Goal: Task Accomplishment & Management: Use online tool/utility

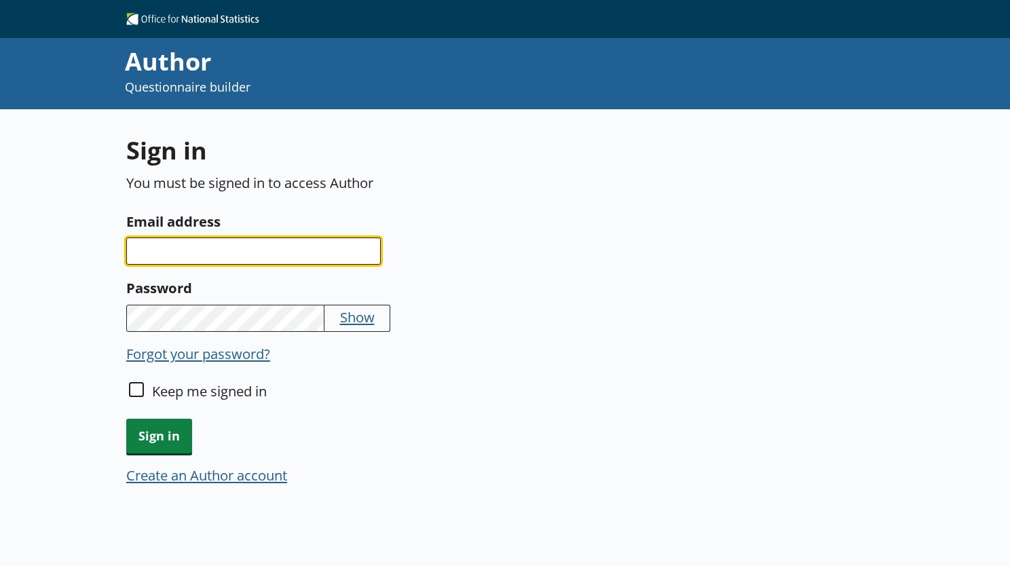
click at [198, 241] on input "Email address" at bounding box center [253, 250] width 254 height 27
click at [250, 245] on input "adam.hollis@ons.govuk" at bounding box center [253, 250] width 254 height 27
type input "adam.hollis@ons.gov.uk"
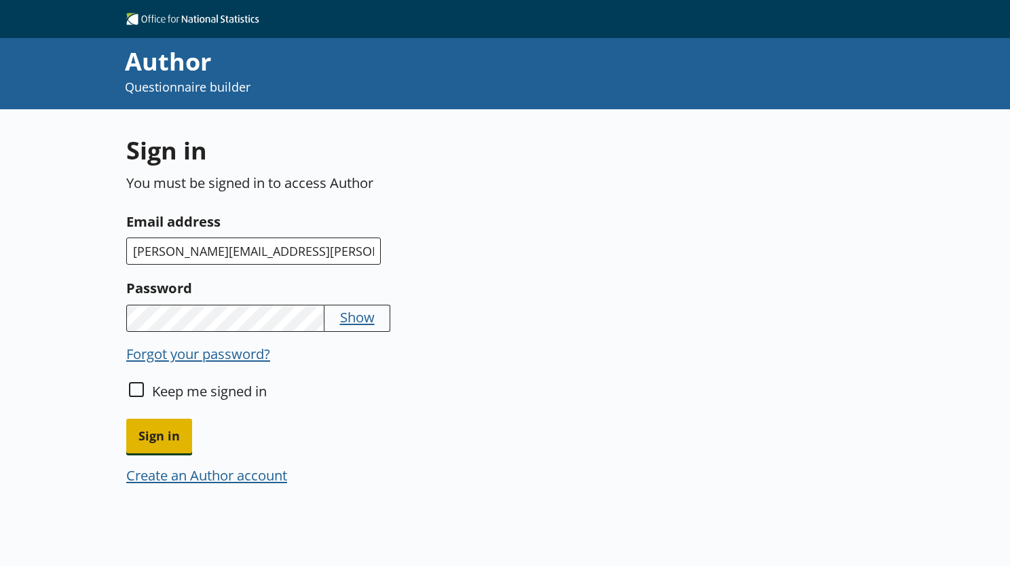
click at [157, 440] on span "Sign in" at bounding box center [159, 436] width 66 height 35
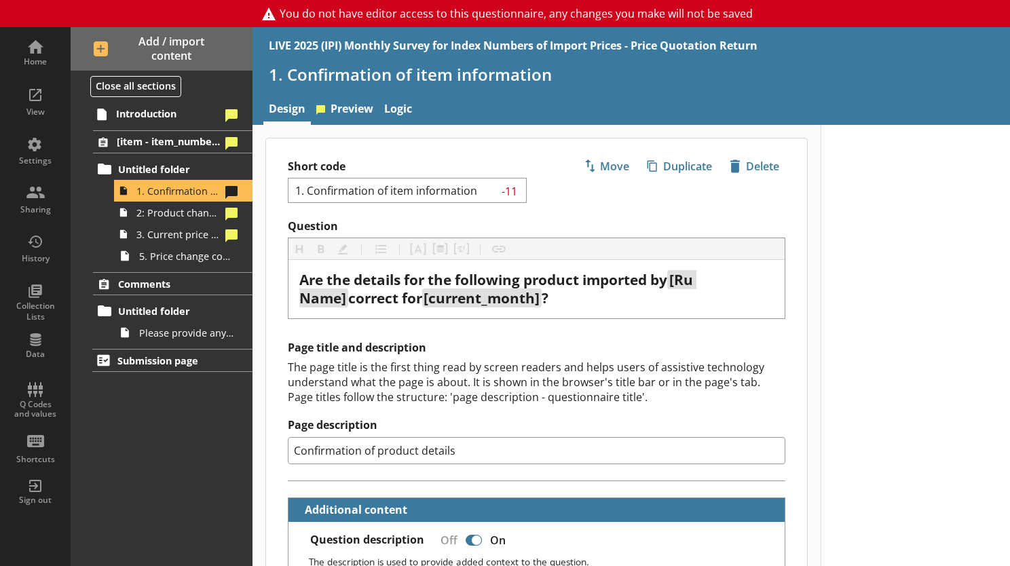
type textarea "x"
click at [27, 104] on div "View" at bounding box center [35, 100] width 47 height 47
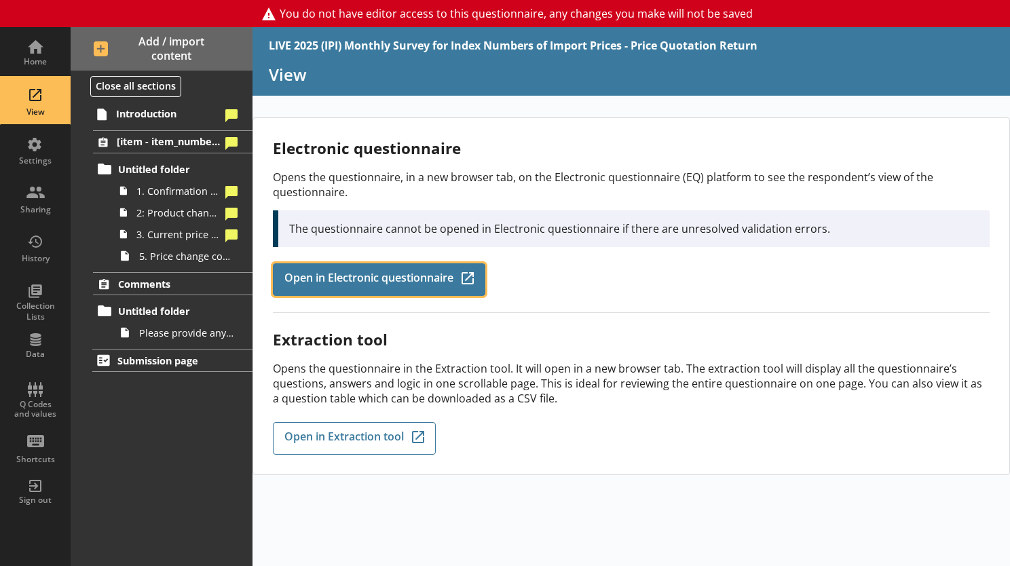
click at [358, 277] on span "Open in Electronic questionnaire" at bounding box center [368, 279] width 169 height 15
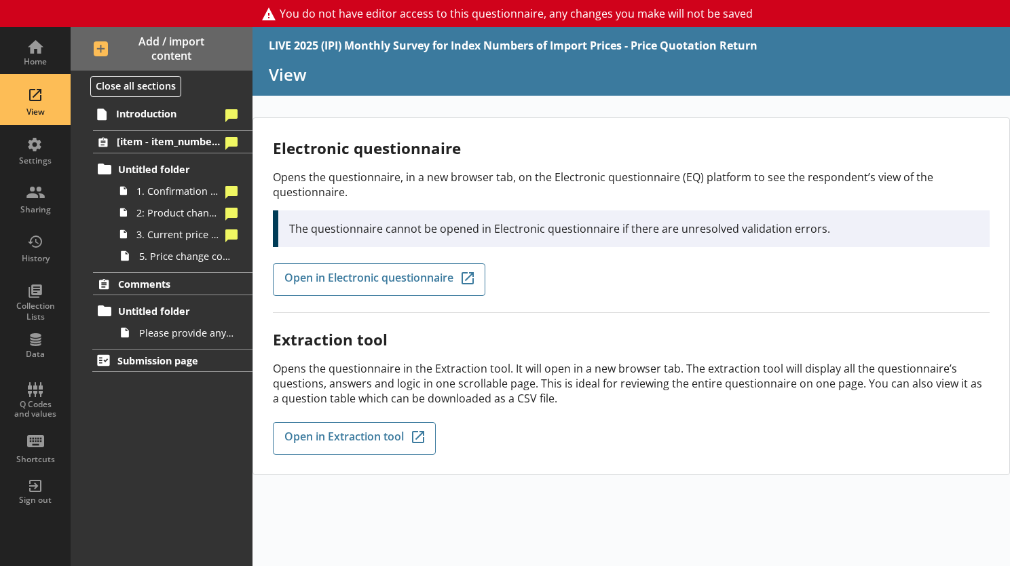
click at [27, 102] on div "View" at bounding box center [35, 100] width 47 height 47
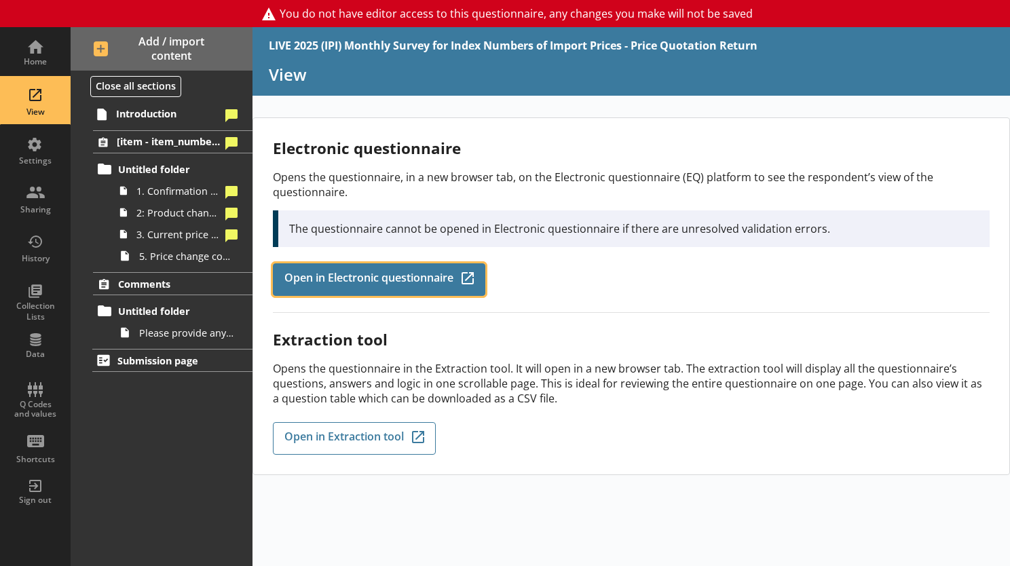
click at [354, 274] on span "Open in Electronic questionnaire" at bounding box center [368, 279] width 169 height 15
click at [337, 274] on span "Open in Electronic questionnaire" at bounding box center [368, 279] width 169 height 15
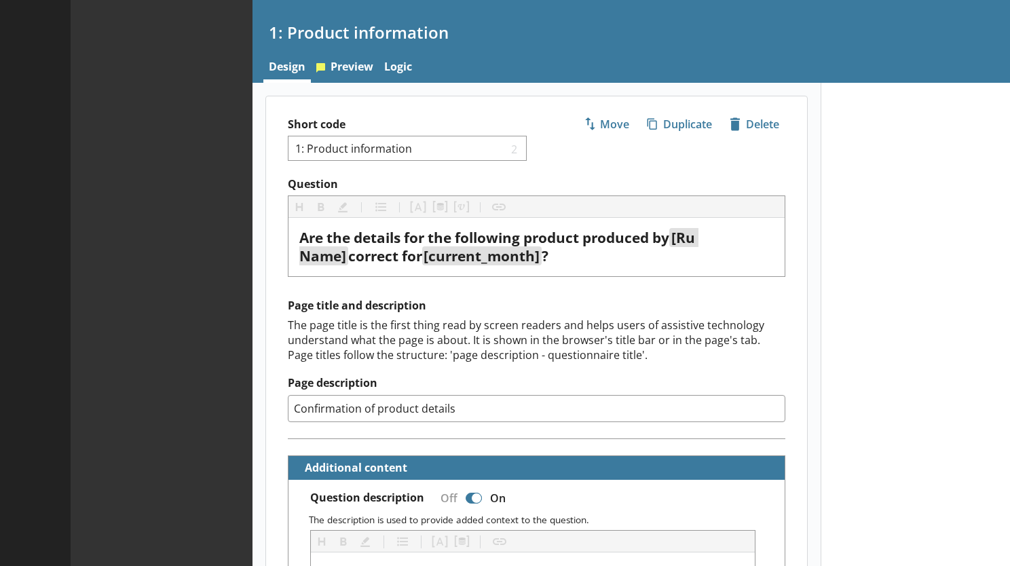
type textarea "x"
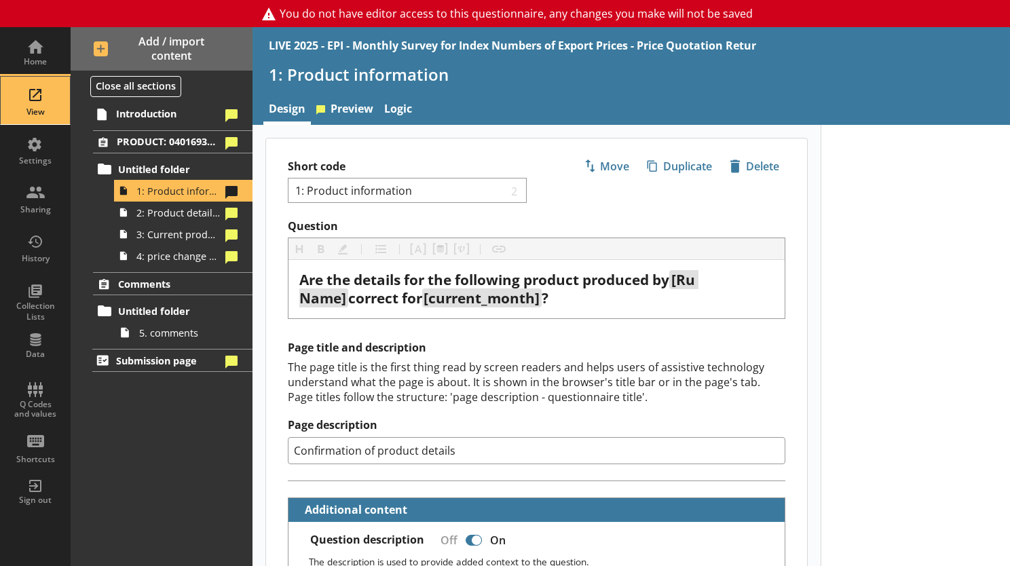
click at [30, 110] on div "View" at bounding box center [35, 112] width 47 height 11
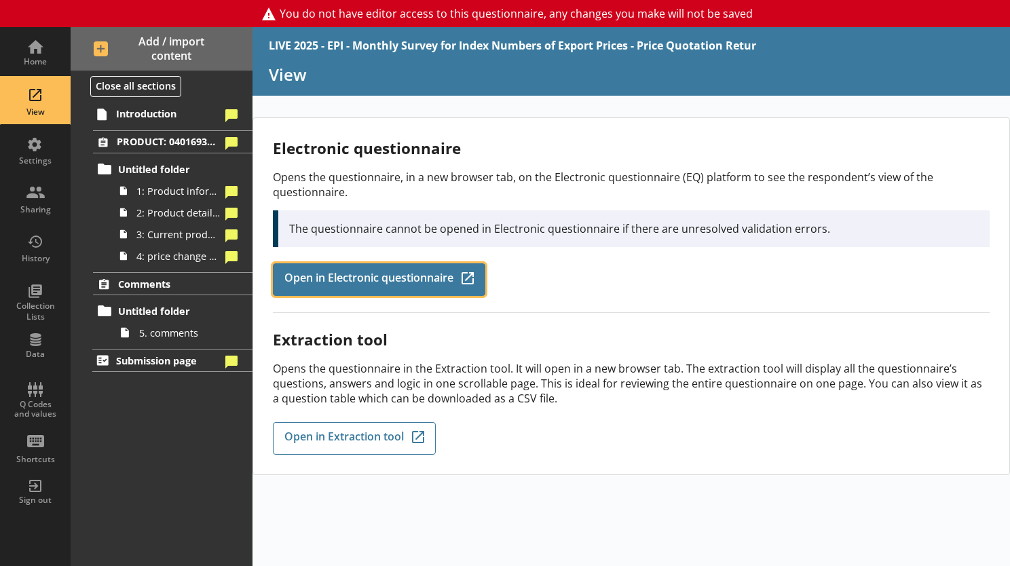
click at [330, 263] on link "Open in Electronic questionnaire Q-Codes_Icon Created with Sketch." at bounding box center [379, 279] width 212 height 33
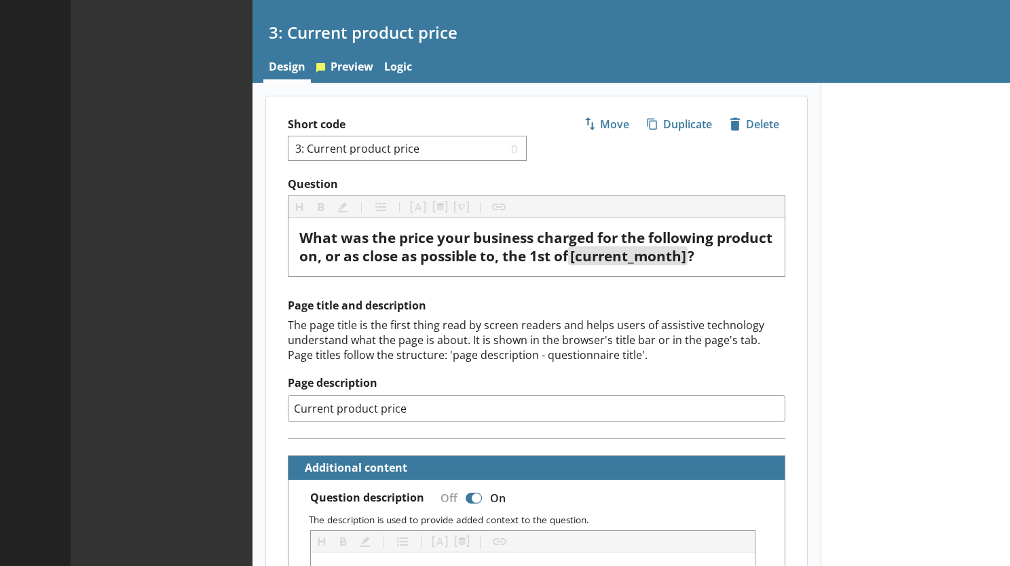
type textarea "x"
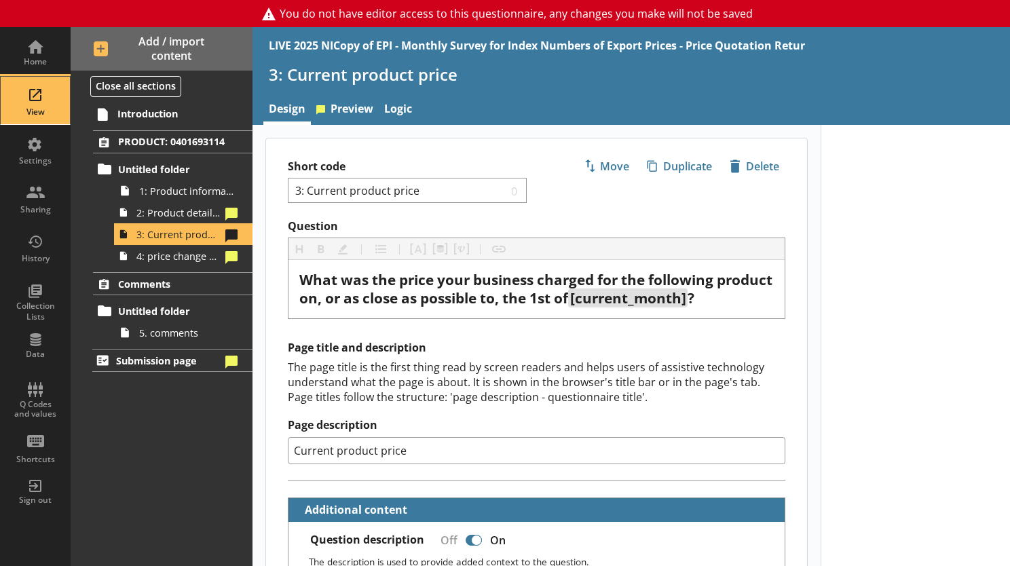
click at [33, 104] on div "View" at bounding box center [35, 100] width 47 height 47
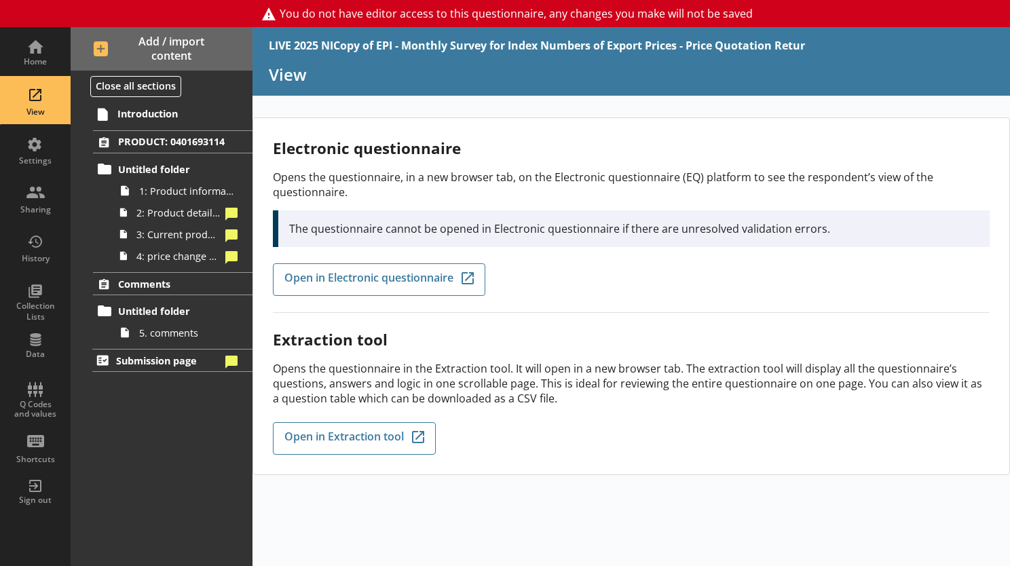
click at [330, 298] on div "Electronic questionnaire Opens the questionnaire, in a new browser tab, on the …" at bounding box center [631, 225] width 717 height 175
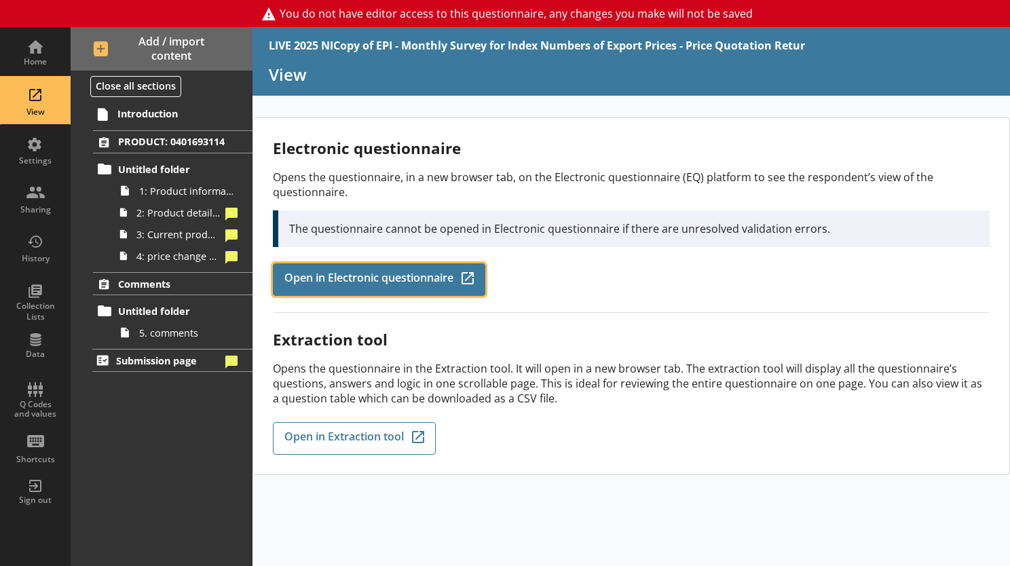
click at [334, 291] on link "Open in Electronic questionnaire Q-Codes_Icon Created with Sketch." at bounding box center [379, 279] width 212 height 33
click at [413, 275] on span "Open in Electronic questionnaire" at bounding box center [368, 279] width 169 height 15
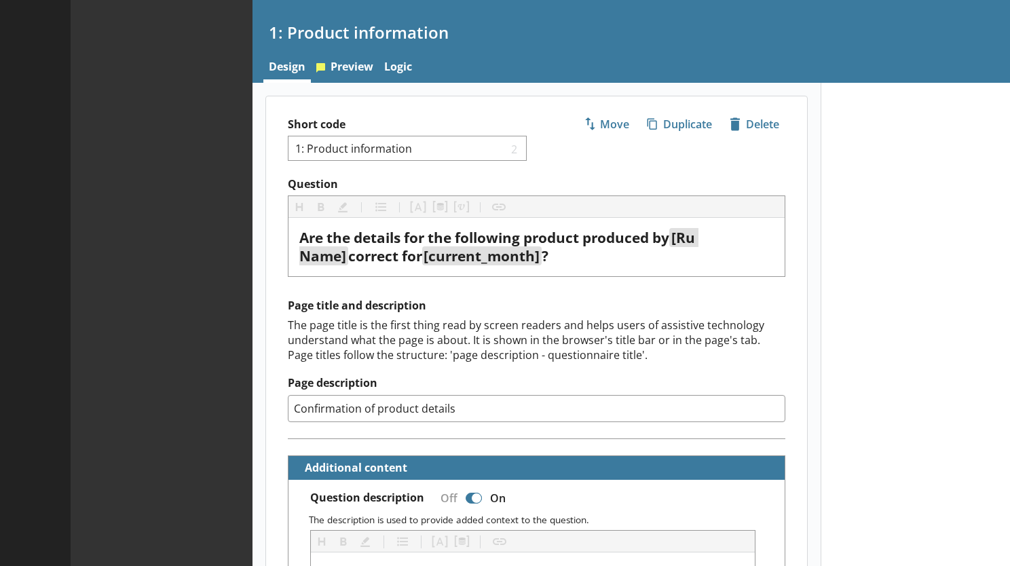
type textarea "x"
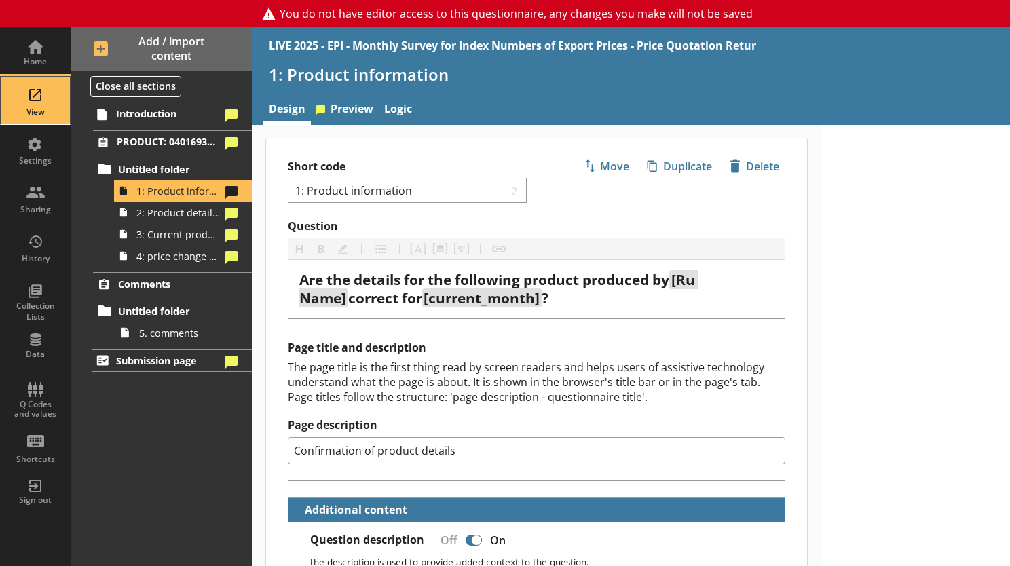
click at [47, 99] on div "View" at bounding box center [35, 100] width 47 height 47
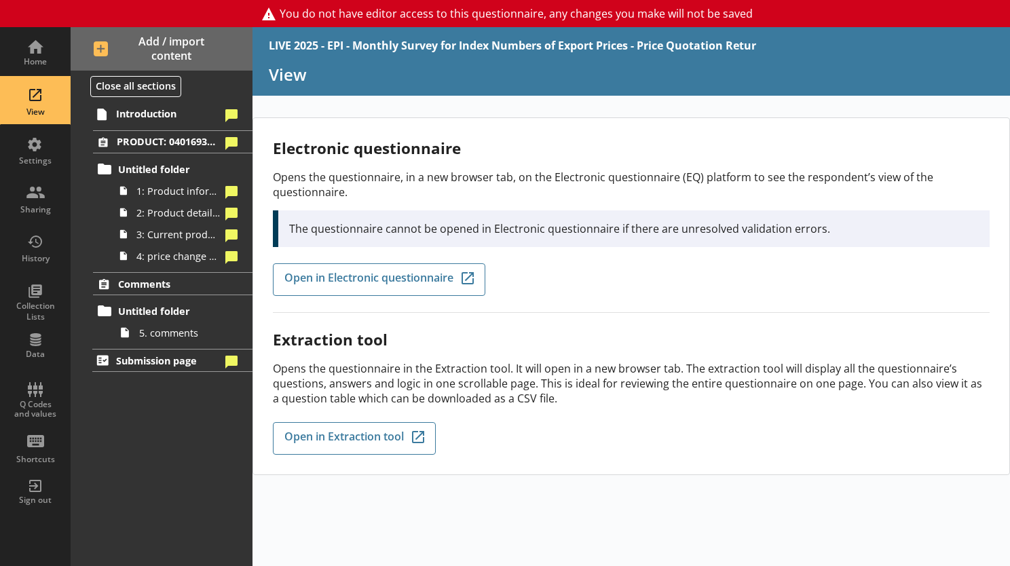
click at [367, 259] on div "Electronic questionnaire Opens the questionnaire, in a new browser tab, on the …" at bounding box center [631, 225] width 717 height 175
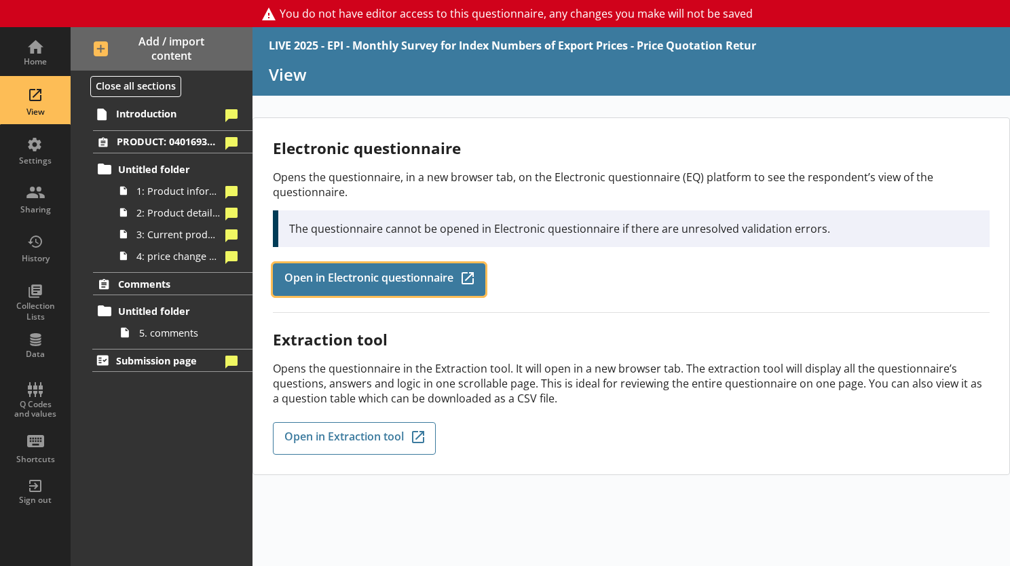
click at [290, 273] on span "Open in Electronic questionnaire" at bounding box center [368, 279] width 169 height 15
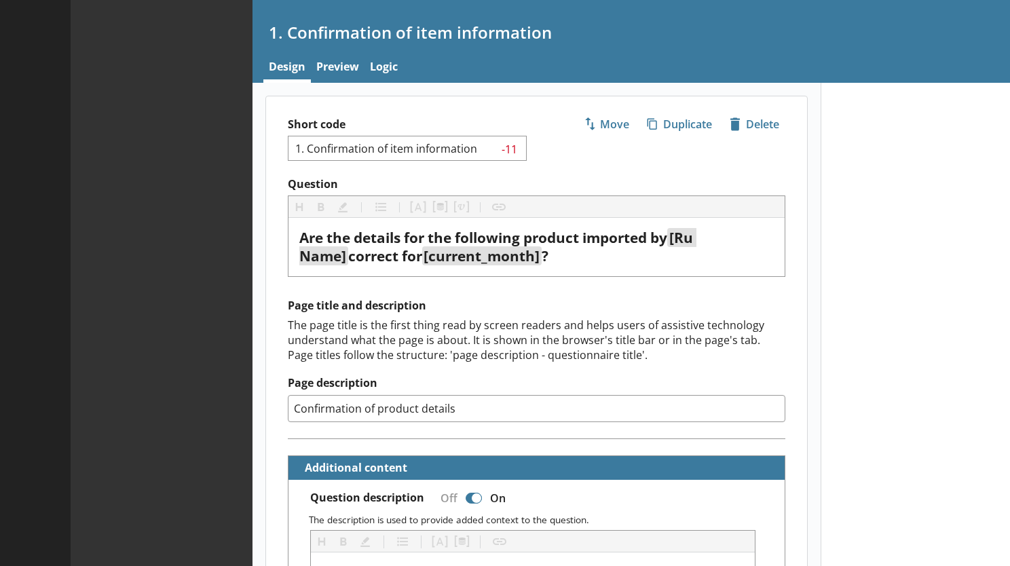
type textarea "x"
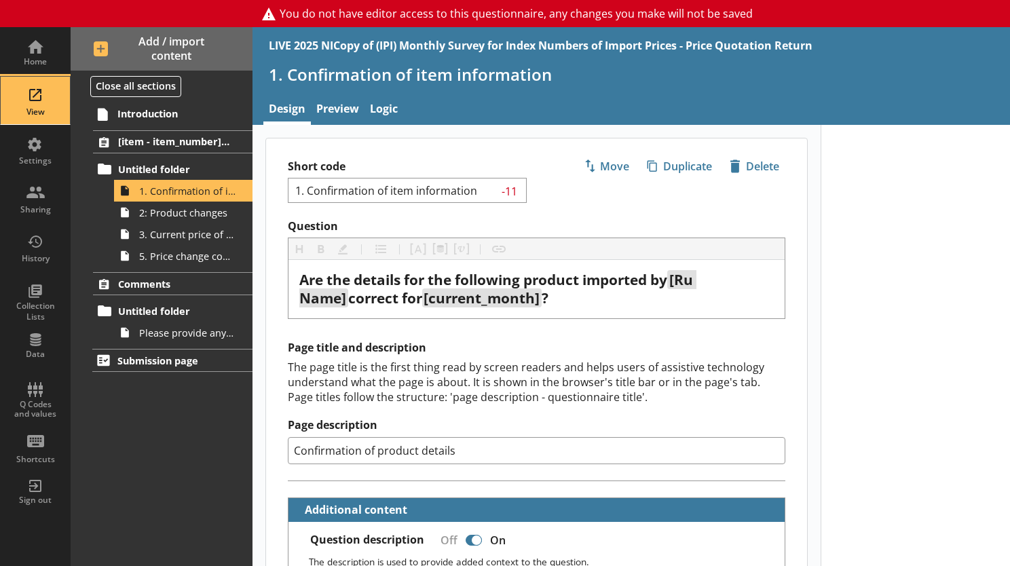
click at [24, 99] on div "View" at bounding box center [35, 100] width 47 height 47
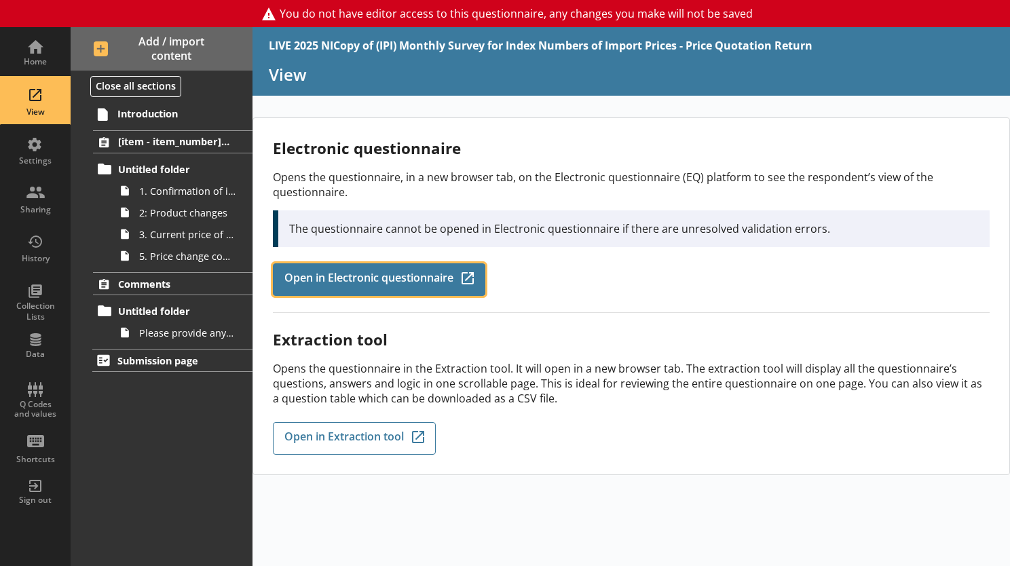
click at [328, 272] on span "Open in Electronic questionnaire" at bounding box center [368, 279] width 169 height 15
